Goal: Task Accomplishment & Management: Use online tool/utility

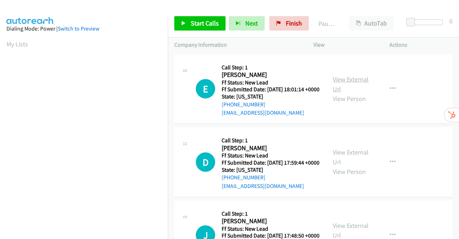
click at [361, 83] on link "View External Url" at bounding box center [351, 84] width 36 height 18
click at [354, 164] on link "View External Url" at bounding box center [351, 157] width 36 height 18
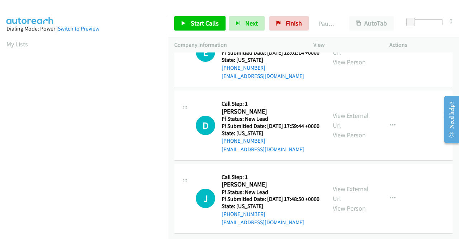
scroll to position [62, 0]
click at [355, 184] on link "View External Url" at bounding box center [351, 193] width 36 height 18
click at [201, 23] on span "Start Calls" at bounding box center [205, 23] width 28 height 8
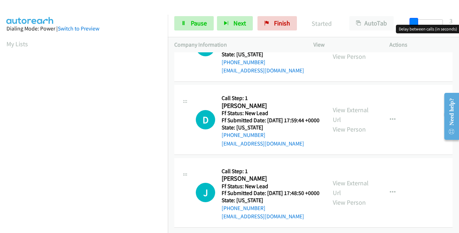
drag, startPoint x: 412, startPoint y: 21, endPoint x: 459, endPoint y: 23, distance: 47.0
click at [459, 23] on div "Start Calls Pause Next Finish Started AutoTab AutoTab 3" at bounding box center [313, 24] width 291 height 28
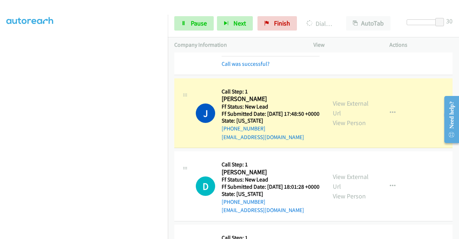
scroll to position [206, 0]
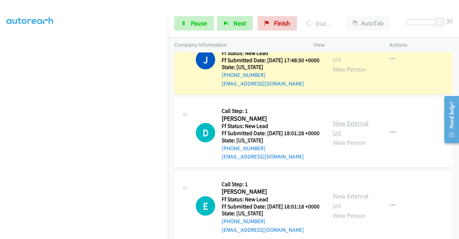
click at [352, 137] on link "View External Url" at bounding box center [351, 128] width 36 height 18
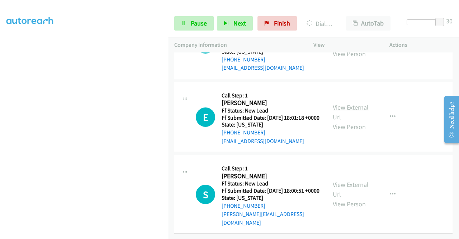
click at [346, 120] on link "View External Url" at bounding box center [351, 112] width 36 height 18
click at [361, 182] on link "View External Url" at bounding box center [351, 189] width 36 height 18
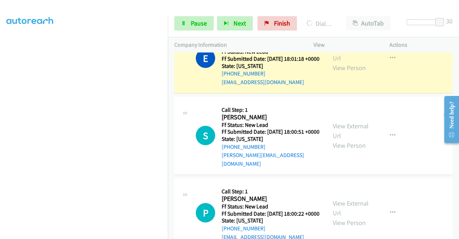
scroll to position [527, 0]
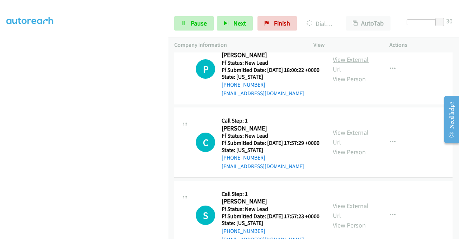
click at [360, 73] on link "View External Url" at bounding box center [351, 64] width 36 height 18
click at [339, 146] on link "View External Url" at bounding box center [351, 137] width 36 height 18
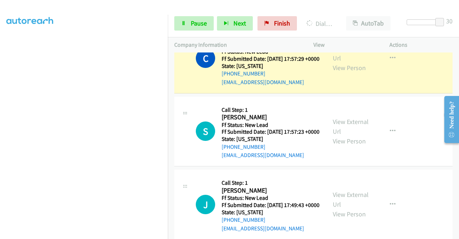
scroll to position [599, 0]
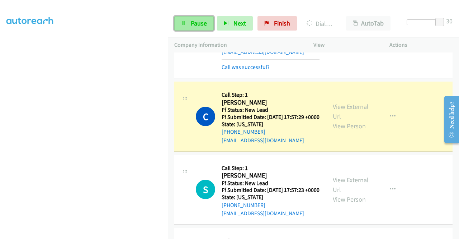
click at [196, 23] on span "Pause" at bounding box center [199, 23] width 16 height 8
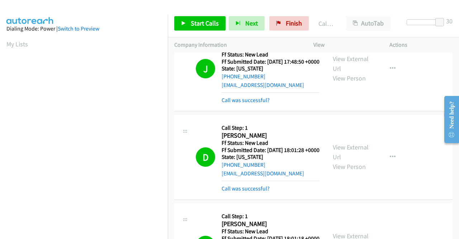
scroll to position [169, 0]
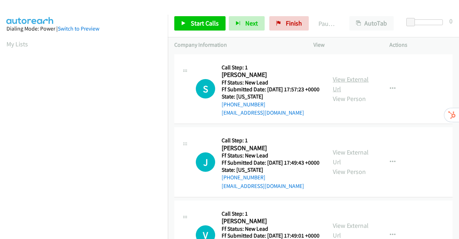
click at [354, 83] on link "View External Url" at bounding box center [351, 84] width 36 height 18
click at [354, 164] on link "View External Url" at bounding box center [351, 157] width 36 height 18
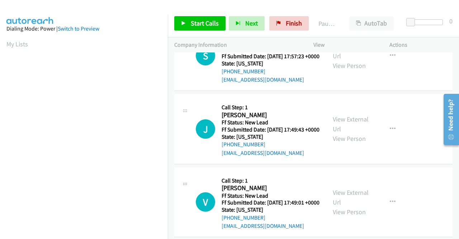
scroll to position [62, 0]
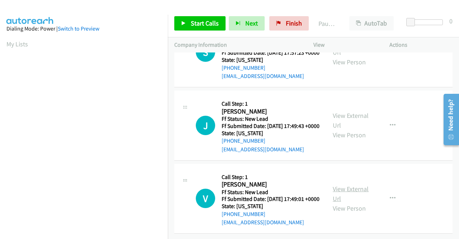
click at [351, 184] on link "View External Url" at bounding box center [351, 193] width 36 height 18
click at [201, 21] on span "Start Calls" at bounding box center [205, 23] width 28 height 8
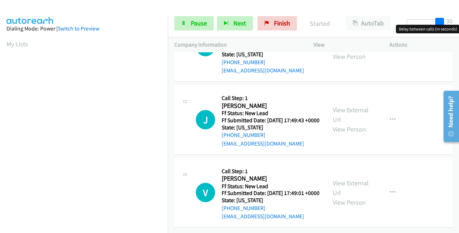
drag, startPoint x: 411, startPoint y: 21, endPoint x: 459, endPoint y: 21, distance: 47.4
click at [459, 21] on div "Start Calls Pause Next Finish Started AutoTab AutoTab 30" at bounding box center [313, 24] width 291 height 28
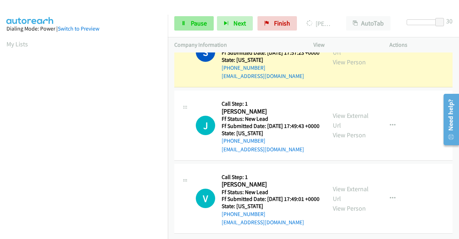
scroll to position [164, 0]
click at [196, 26] on span "Pause" at bounding box center [199, 23] width 16 height 8
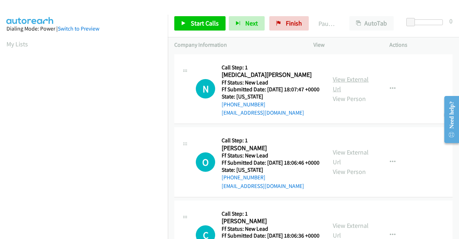
click at [346, 83] on link "View External Url" at bounding box center [351, 84] width 36 height 18
click at [343, 162] on link "View External Url" at bounding box center [351, 157] width 36 height 18
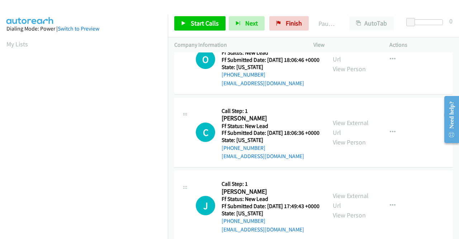
scroll to position [144, 0]
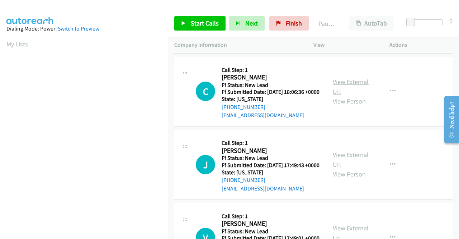
click at [347, 95] on link "View External Url" at bounding box center [351, 87] width 36 height 18
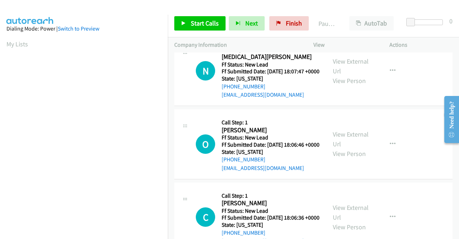
scroll to position [0, 0]
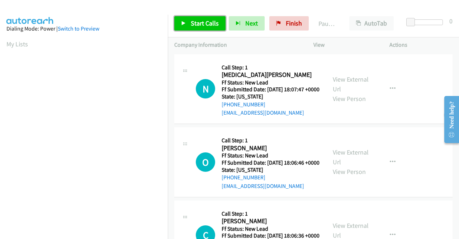
click at [192, 20] on span "Start Calls" at bounding box center [205, 23] width 28 height 8
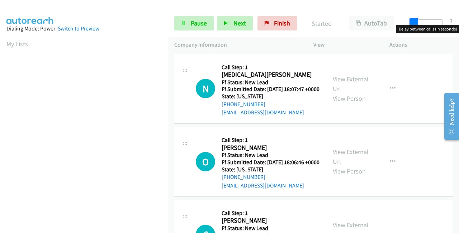
drag, startPoint x: 411, startPoint y: 20, endPoint x: 457, endPoint y: 20, distance: 46.7
click at [456, 20] on div "Start Calls Pause Next Finish Started AutoTab AutoTab 3" at bounding box center [313, 24] width 291 height 28
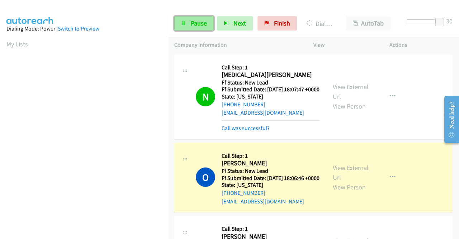
click at [202, 24] on span "Pause" at bounding box center [199, 23] width 16 height 8
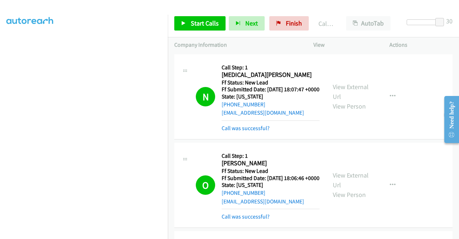
scroll to position [164, 0]
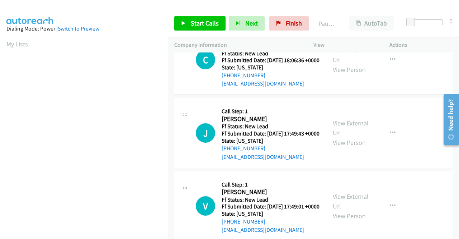
scroll to position [62, 0]
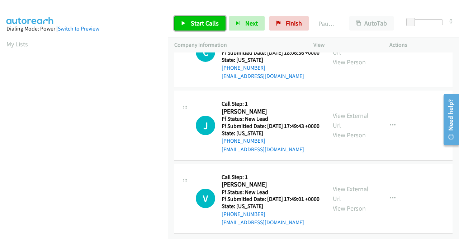
click at [198, 24] on span "Start Calls" at bounding box center [205, 23] width 28 height 8
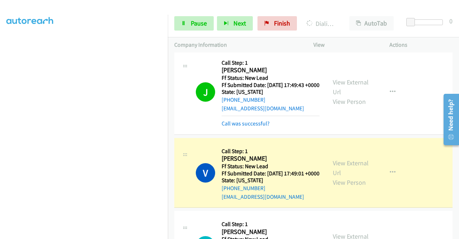
scroll to position [164, 0]
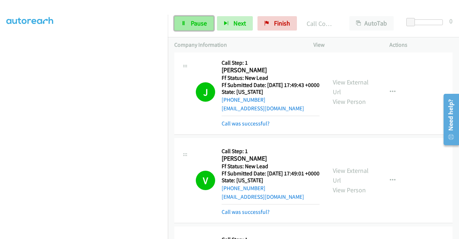
click at [191, 26] on span "Pause" at bounding box center [199, 23] width 16 height 8
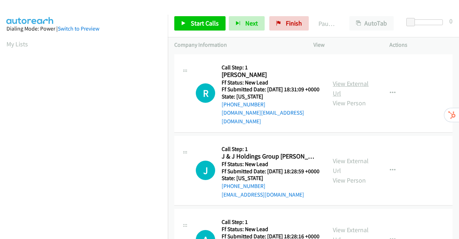
click at [355, 83] on link "View External Url" at bounding box center [351, 88] width 36 height 18
click at [358, 164] on link "View External Url" at bounding box center [351, 165] width 36 height 18
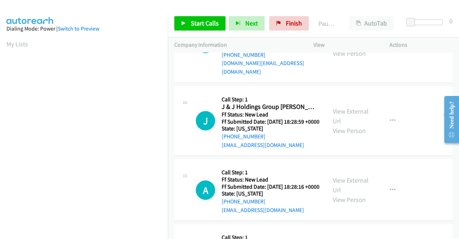
scroll to position [72, 0]
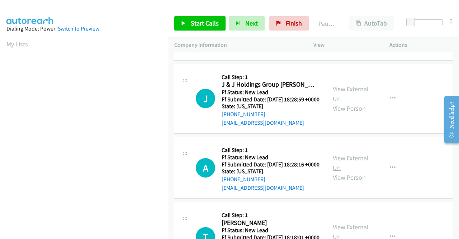
click at [358, 168] on link "View External Url" at bounding box center [351, 163] width 36 height 18
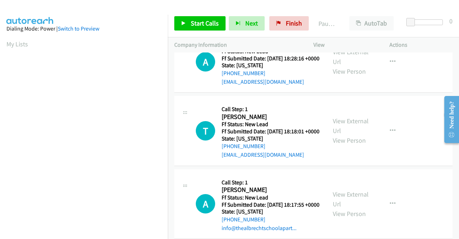
scroll to position [179, 0]
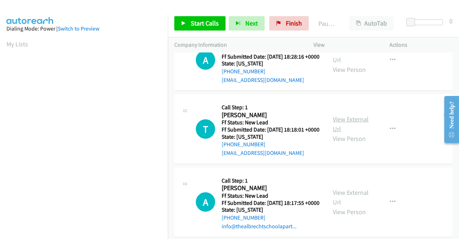
click at [356, 133] on link "View External Url" at bounding box center [351, 124] width 36 height 18
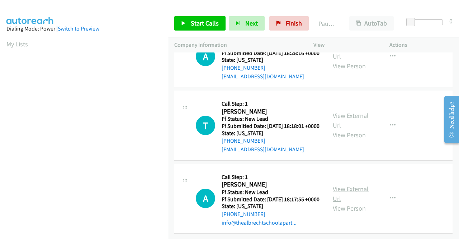
scroll to position [215, 0]
click at [353, 184] on link "View External Url" at bounding box center [351, 193] width 36 height 18
click at [192, 22] on span "Start Calls" at bounding box center [205, 23] width 28 height 8
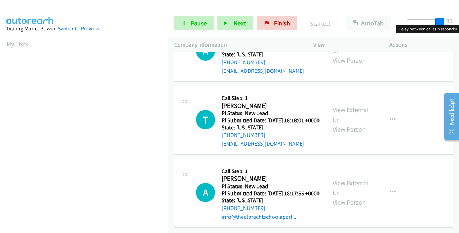
drag, startPoint x: 410, startPoint y: 18, endPoint x: 459, endPoint y: 17, distance: 48.8
click at [459, 17] on div "Start Calls Pause Next Finish Started AutoTab AutoTab 30" at bounding box center [313, 24] width 291 height 28
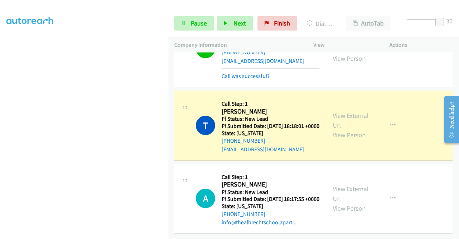
scroll to position [260, 0]
drag, startPoint x: 437, startPoint y: 22, endPoint x: 398, endPoint y: 17, distance: 39.1
click at [398, 17] on div "Start Calls Pause Next Finish Dialing Tyren Fenstermaker AutoTab AutoTab 0" at bounding box center [313, 24] width 291 height 28
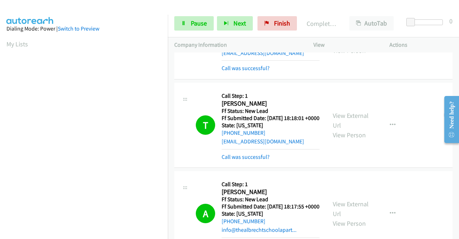
scroll to position [164, 0]
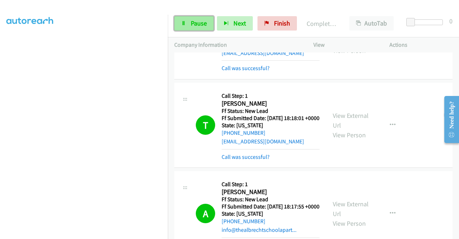
click at [197, 19] on span "Pause" at bounding box center [199, 23] width 16 height 8
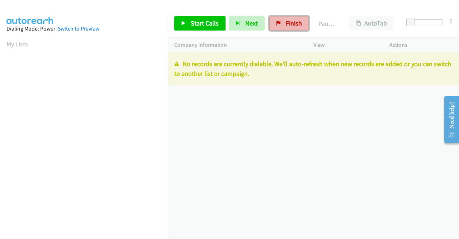
click at [292, 22] on span "Finish" at bounding box center [294, 23] width 16 height 8
